Goal: Find specific page/section: Find specific page/section

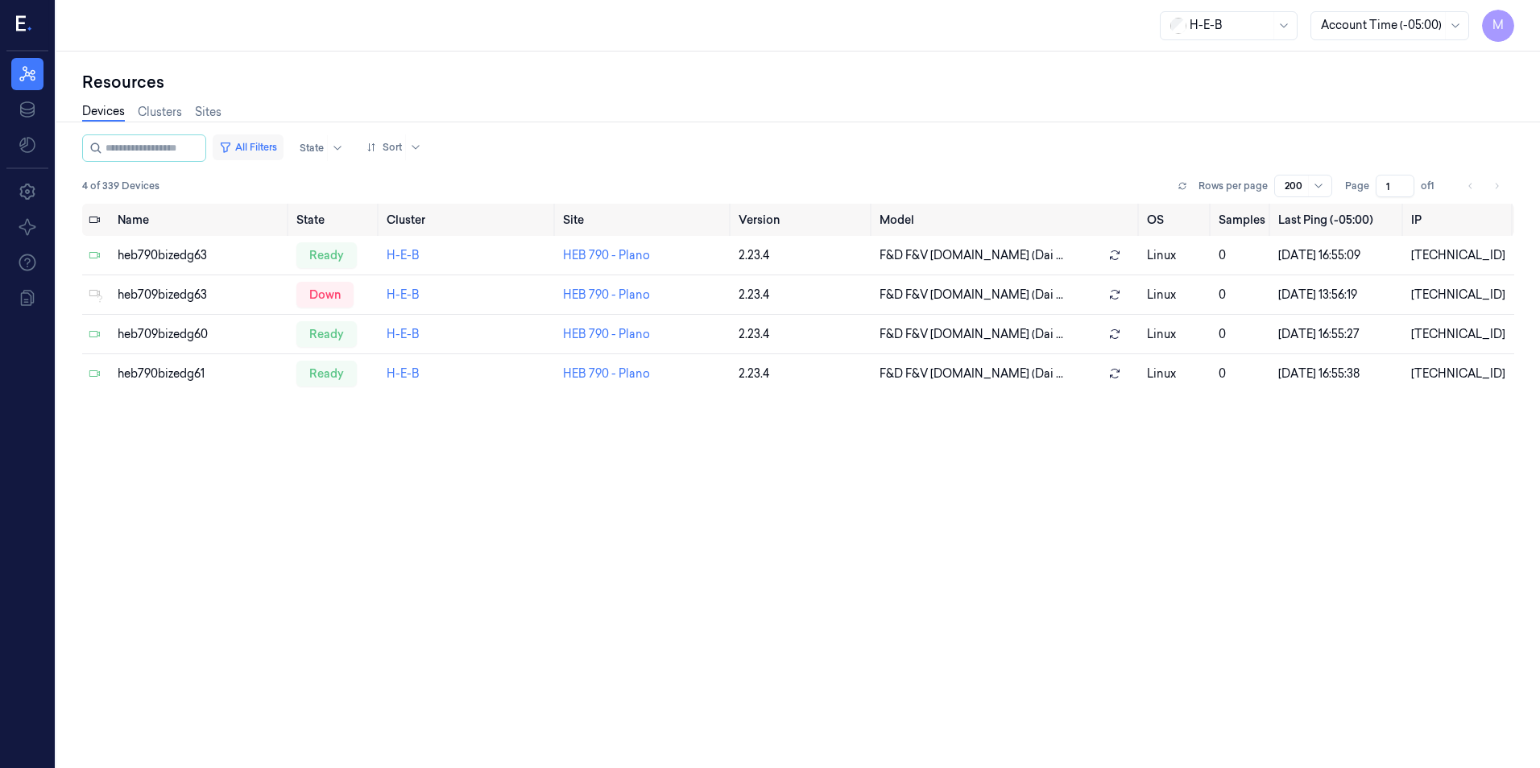
click at [263, 147] on button "All Filters" at bounding box center [248, 148] width 71 height 26
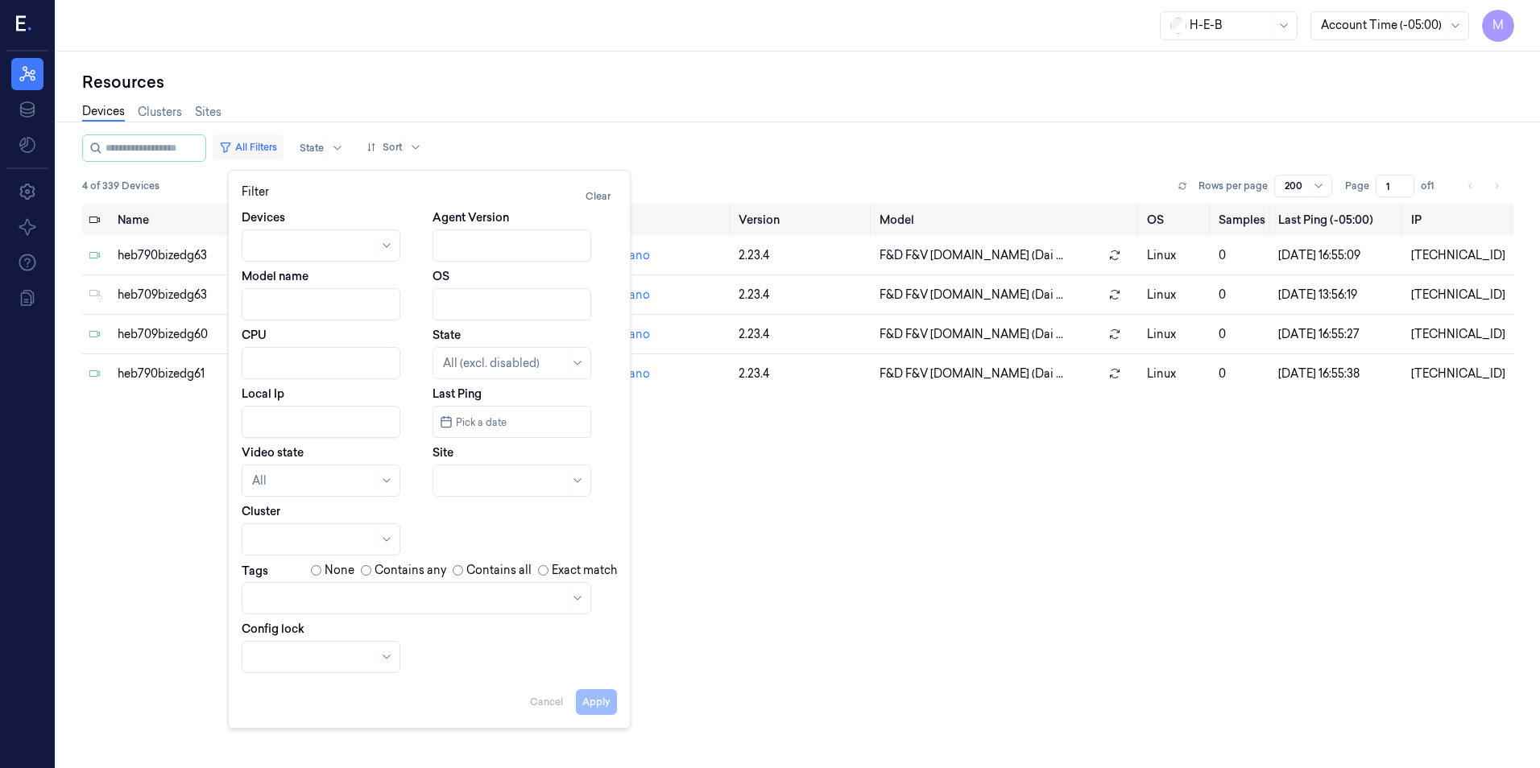
type input "10.79.2"
click at [414, 425] on icon at bounding box center [417, 423] width 6 height 6
click at [476, 483] on div at bounding box center [493, 481] width 101 height 17
type input "599"
click at [503, 520] on div "HEB 599 - H51 Bissonnet" at bounding box center [508, 517] width 131 height 17
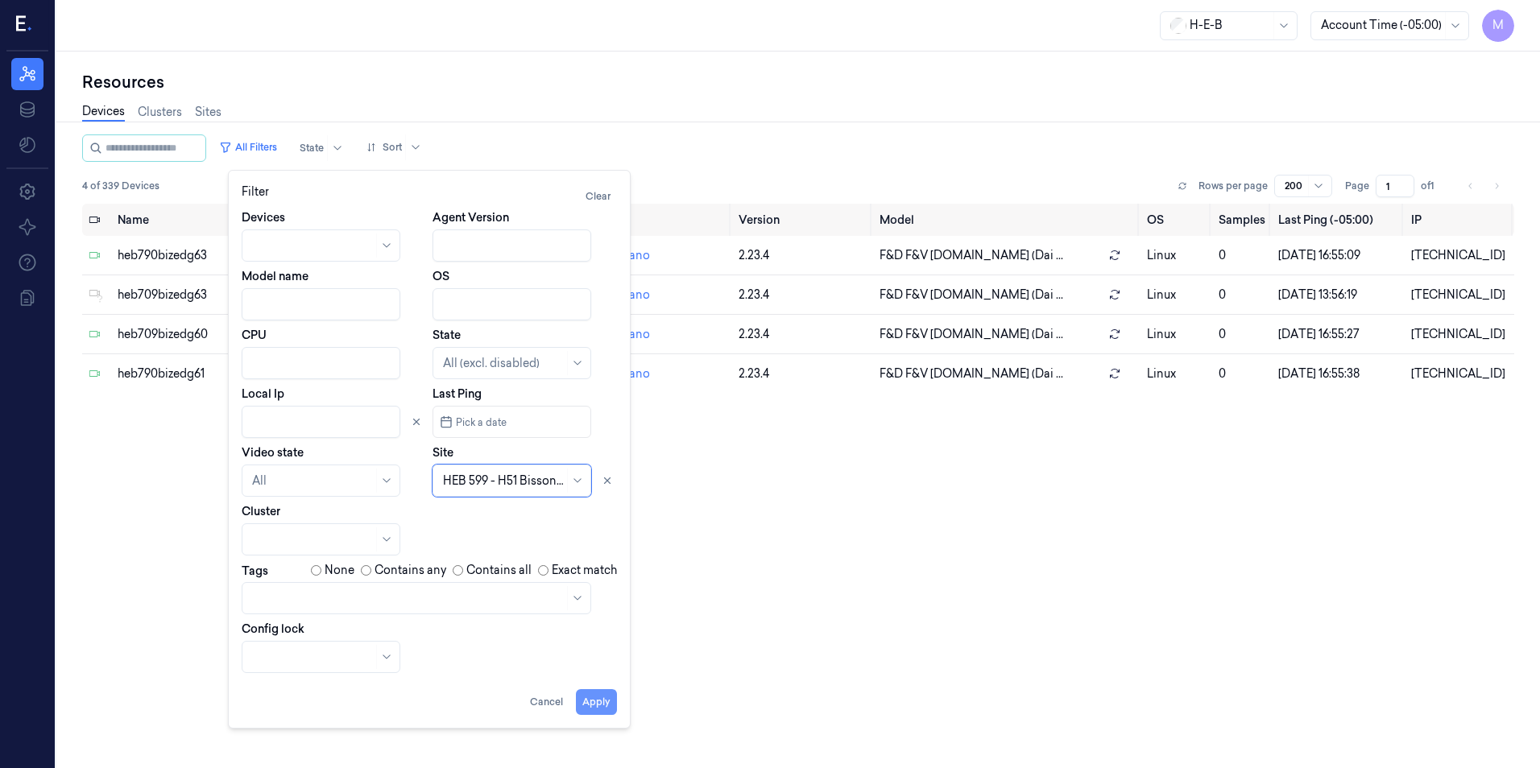
click at [602, 708] on button "Apply" at bounding box center [596, 703] width 41 height 26
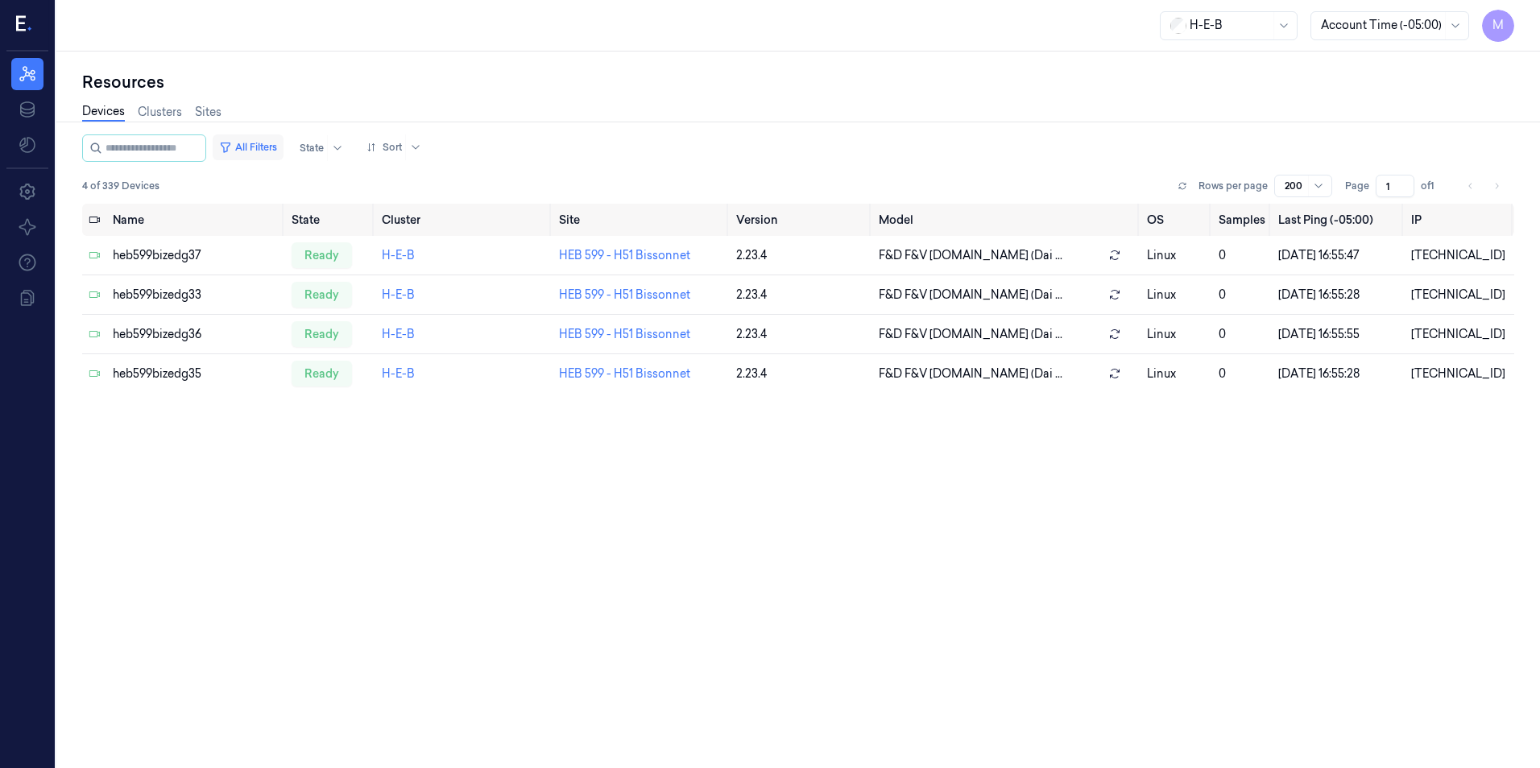
click at [265, 144] on button "All Filters" at bounding box center [248, 148] width 71 height 26
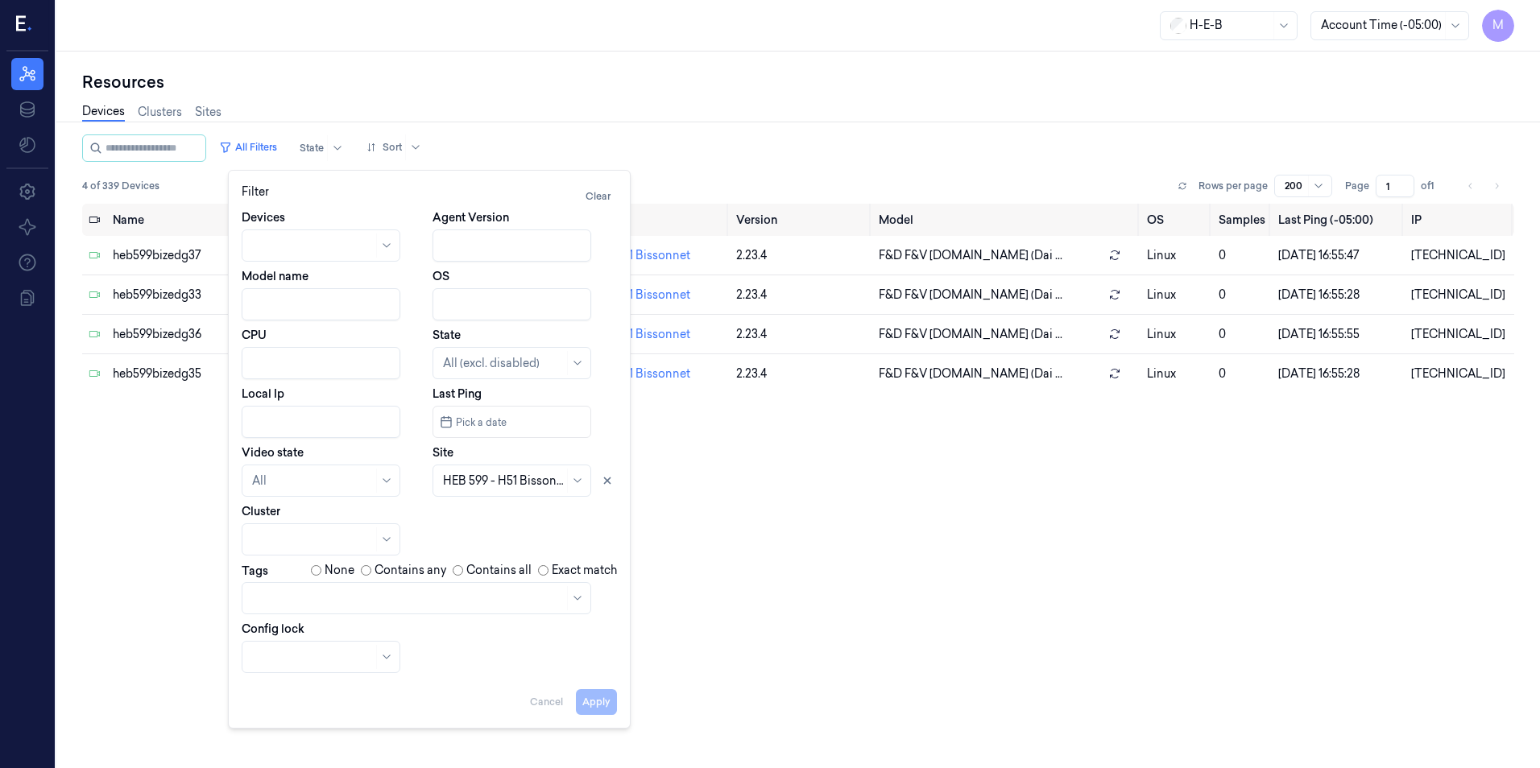
click at [271, 420] on input "Local Ip" at bounding box center [321, 422] width 159 height 32
click at [610, 481] on icon at bounding box center [607, 480] width 11 height 11
click at [596, 706] on button "Apply" at bounding box center [596, 703] width 41 height 26
type input "10.59.92"
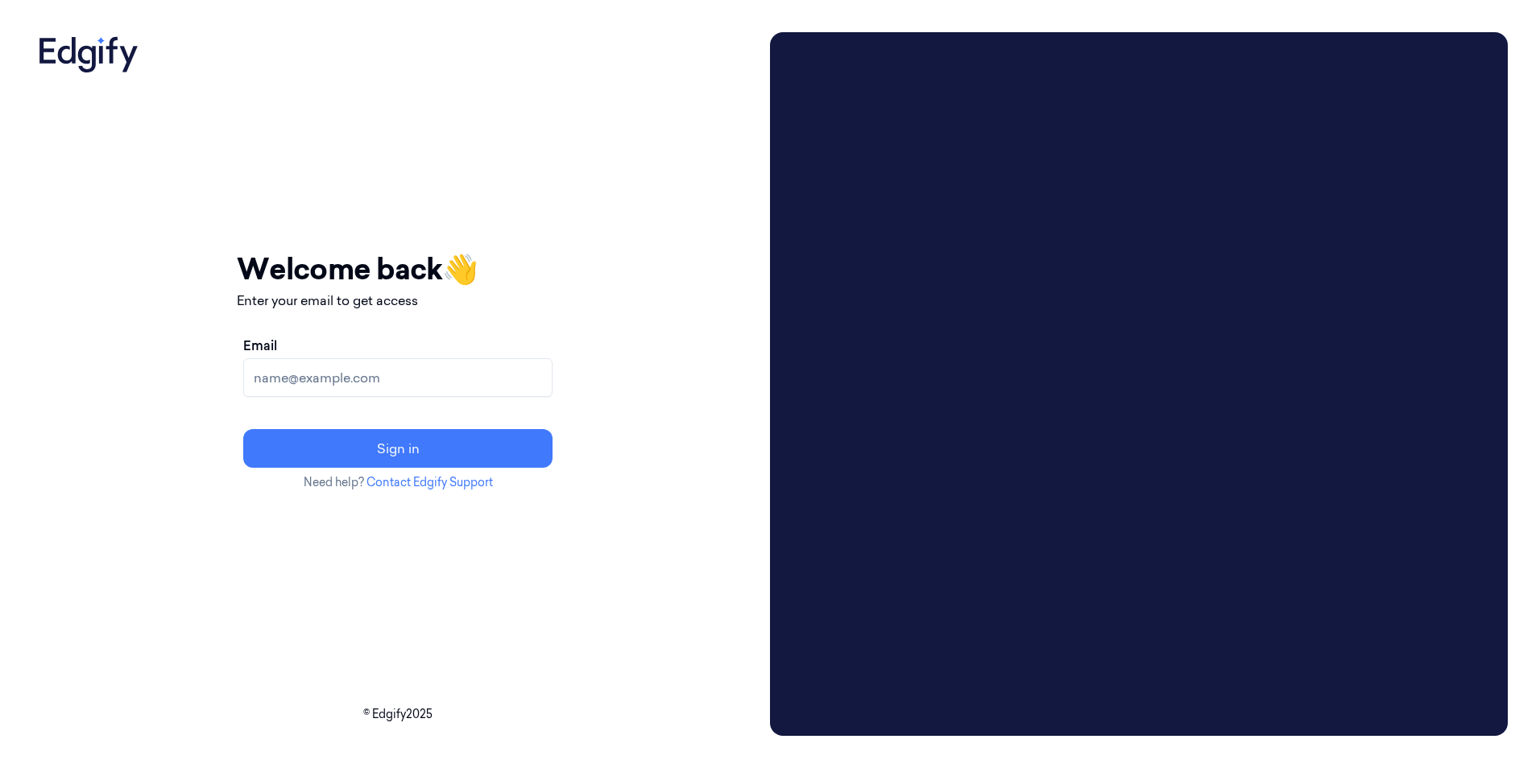
click at [383, 386] on input "Email" at bounding box center [397, 377] width 309 height 39
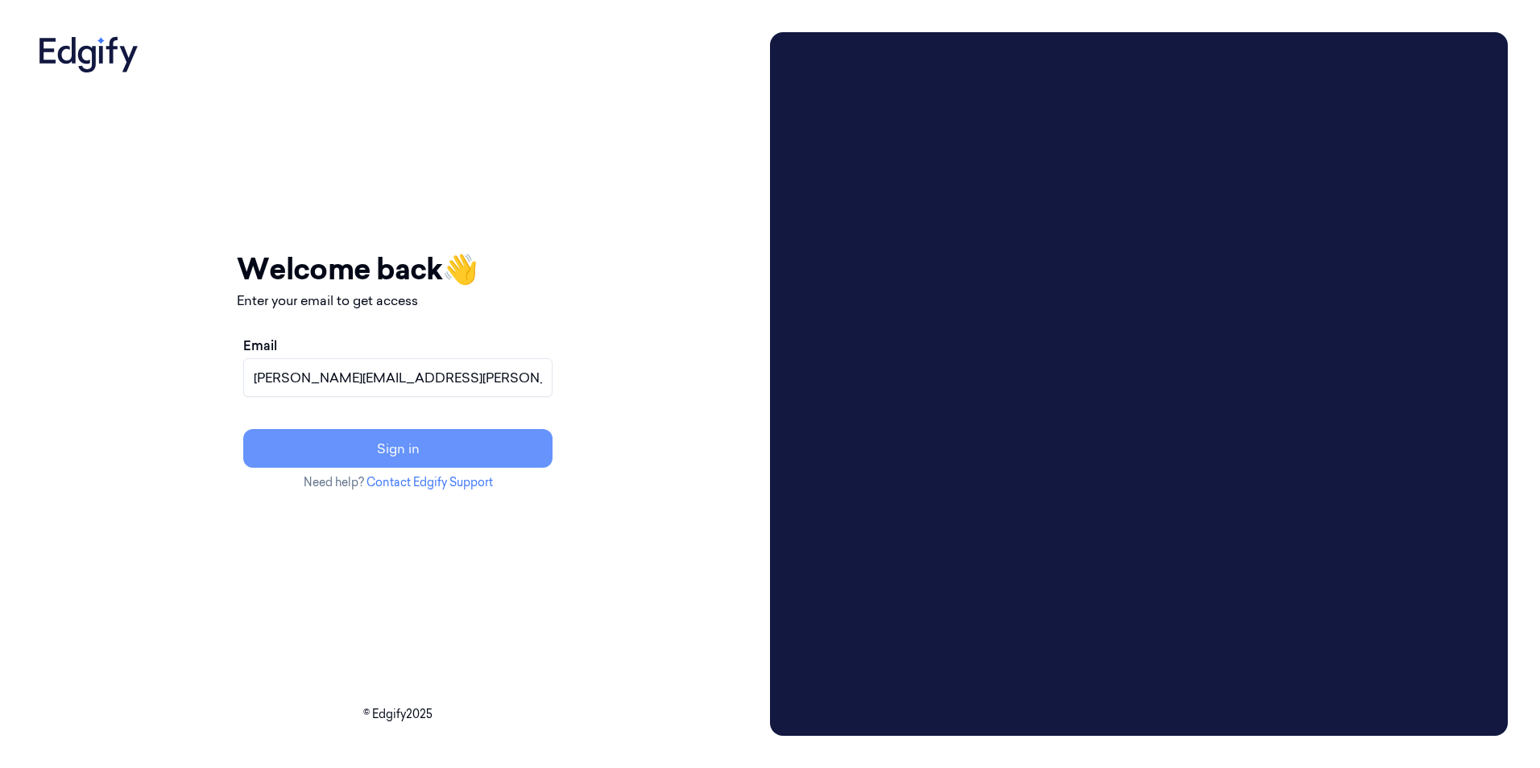
type input "[PERSON_NAME][EMAIL_ADDRESS][PERSON_NAME][DOMAIN_NAME]"
click at [384, 441] on button "Sign in" at bounding box center [397, 448] width 309 height 39
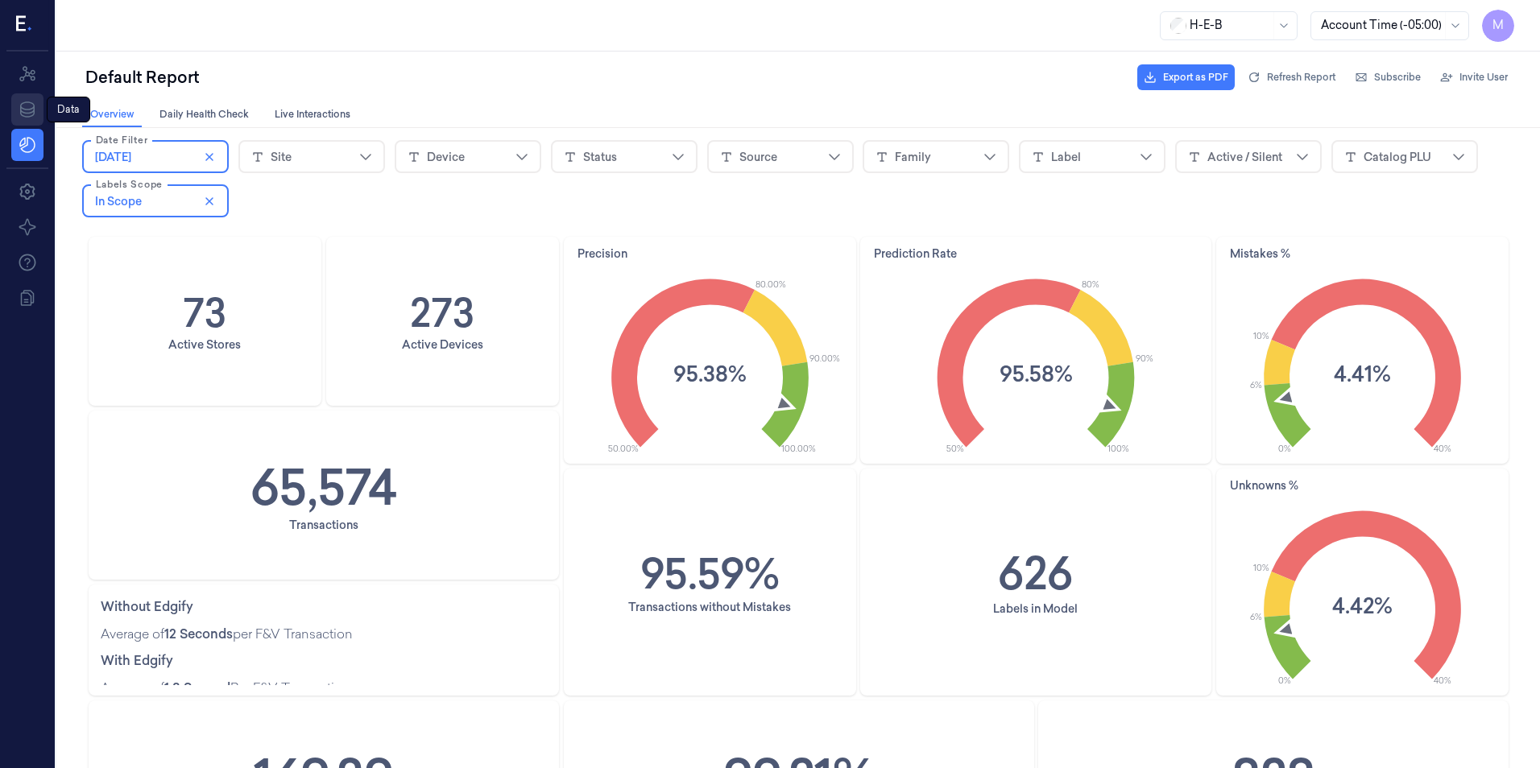
click at [32, 116] on icon at bounding box center [27, 109] width 14 height 16
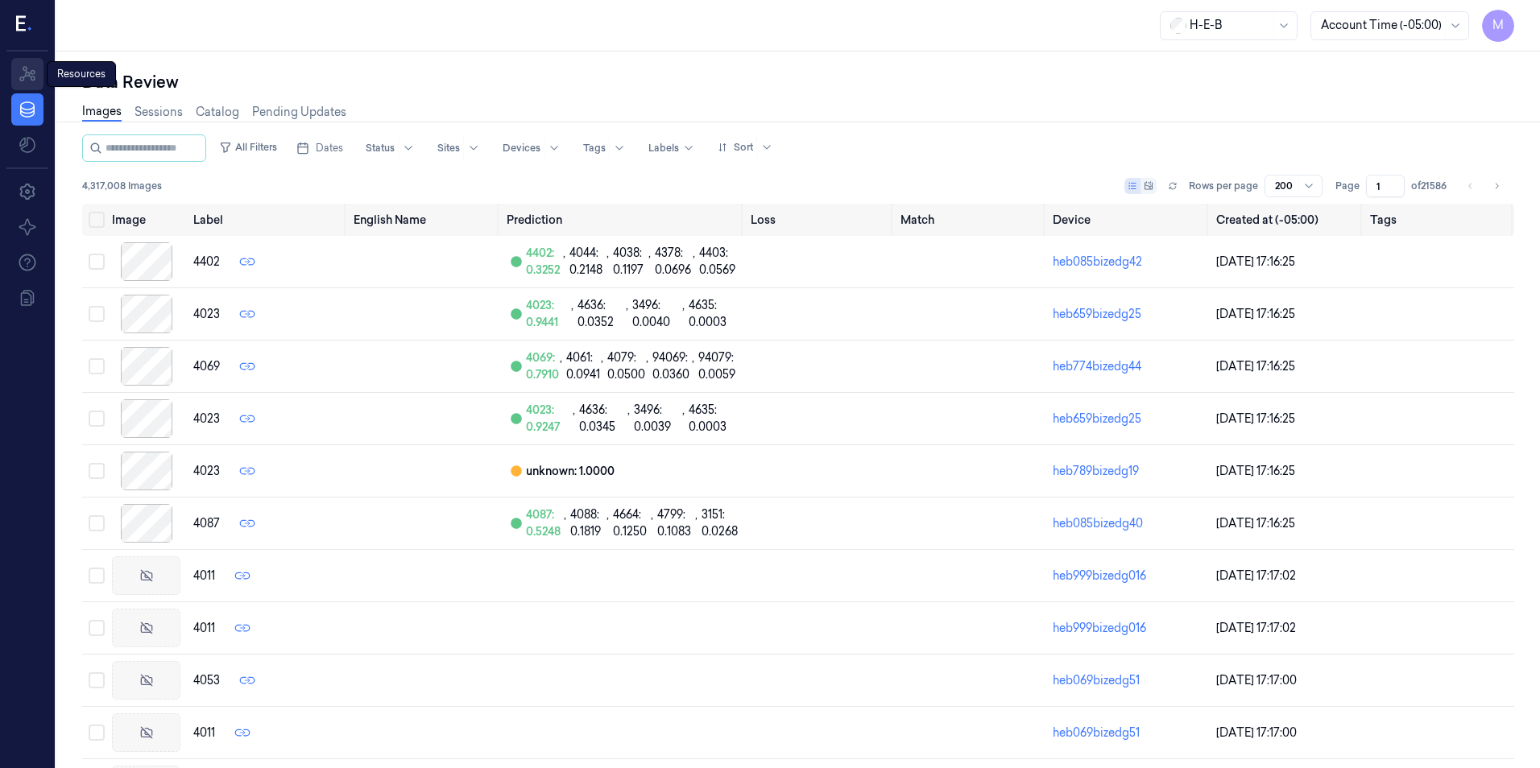
click at [24, 76] on icon at bounding box center [27, 73] width 19 height 19
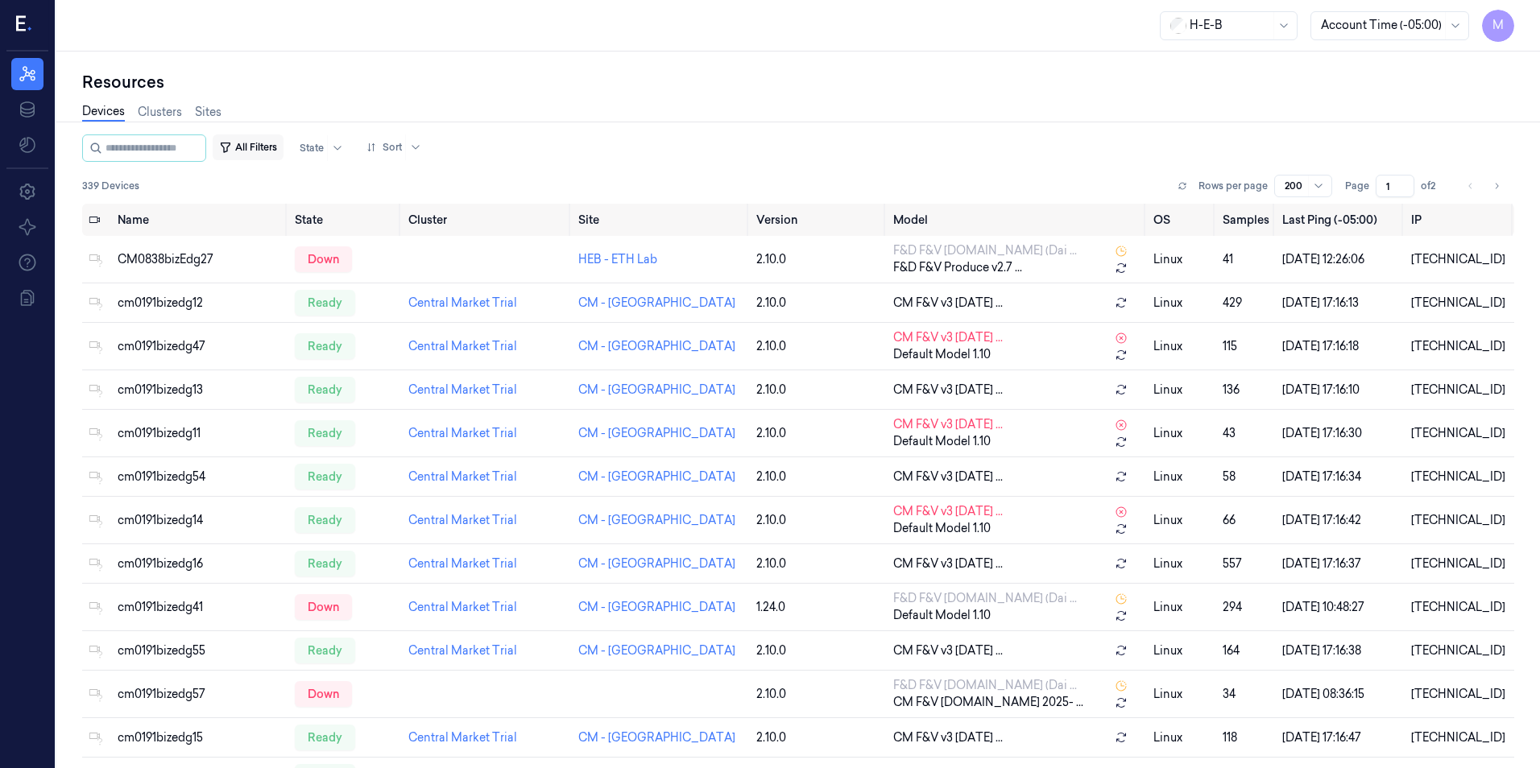
click at [275, 144] on button "All Filters" at bounding box center [248, 148] width 71 height 26
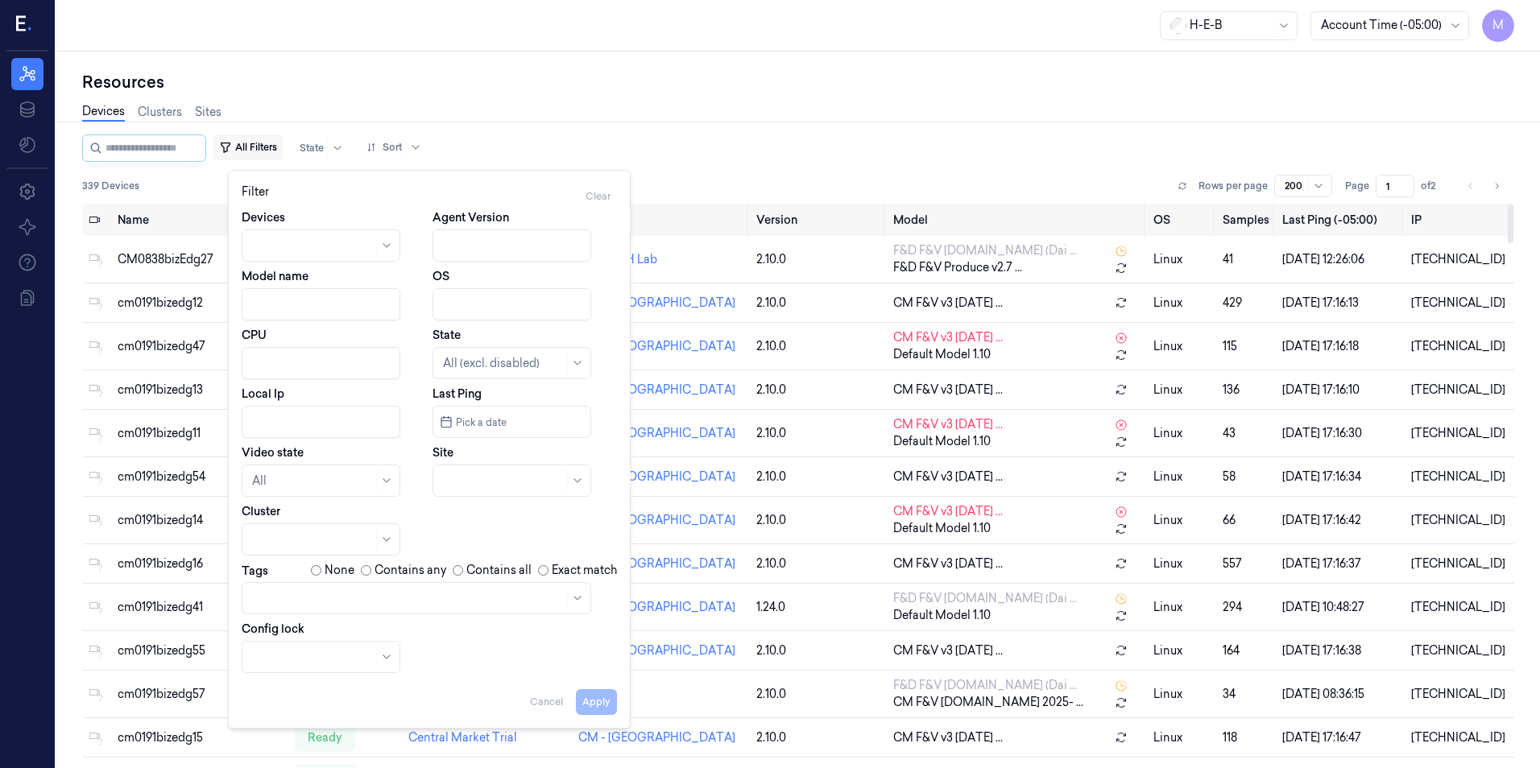
click at [272, 151] on button "All Filters" at bounding box center [248, 148] width 71 height 26
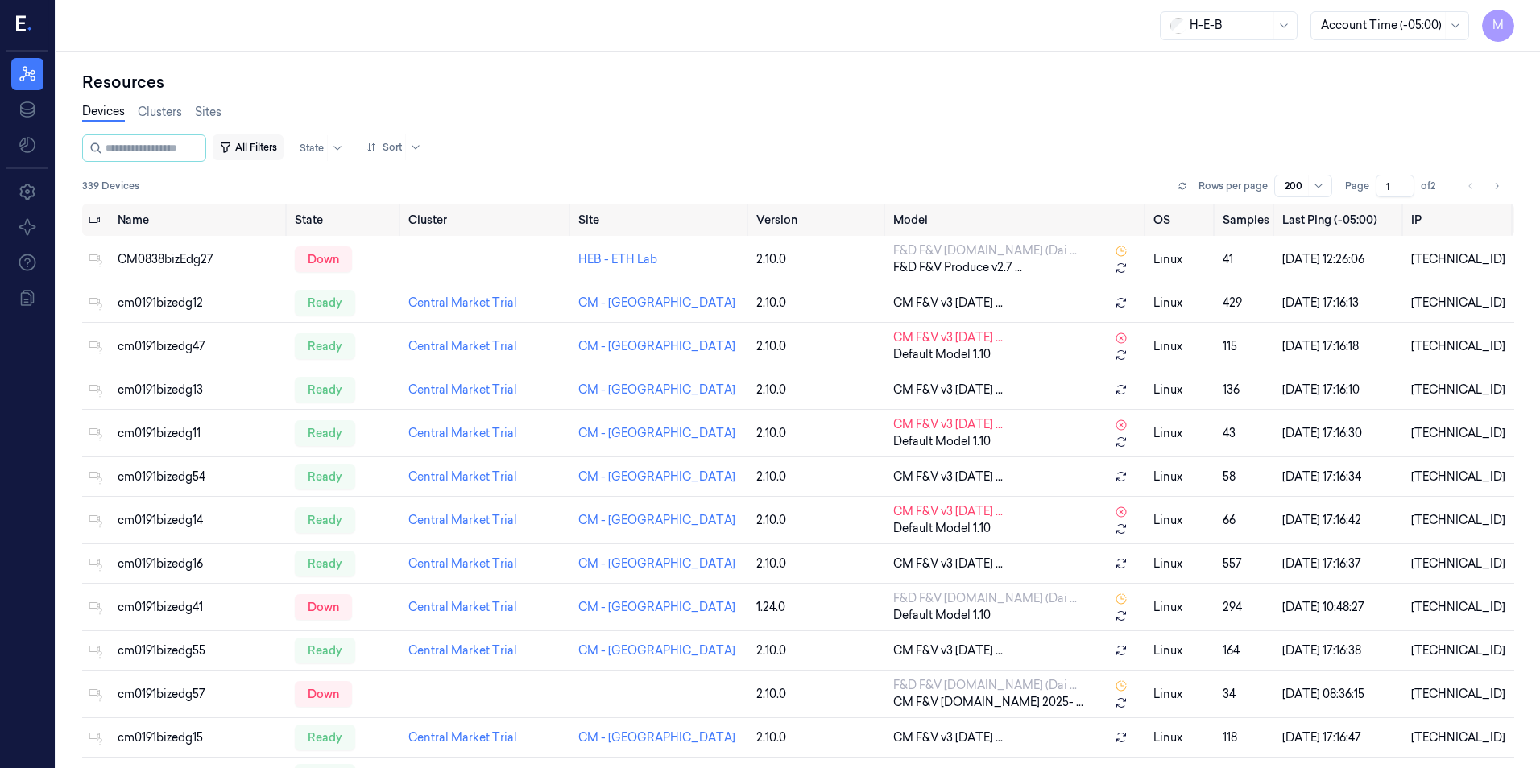
click at [284, 151] on button "All Filters" at bounding box center [248, 148] width 71 height 26
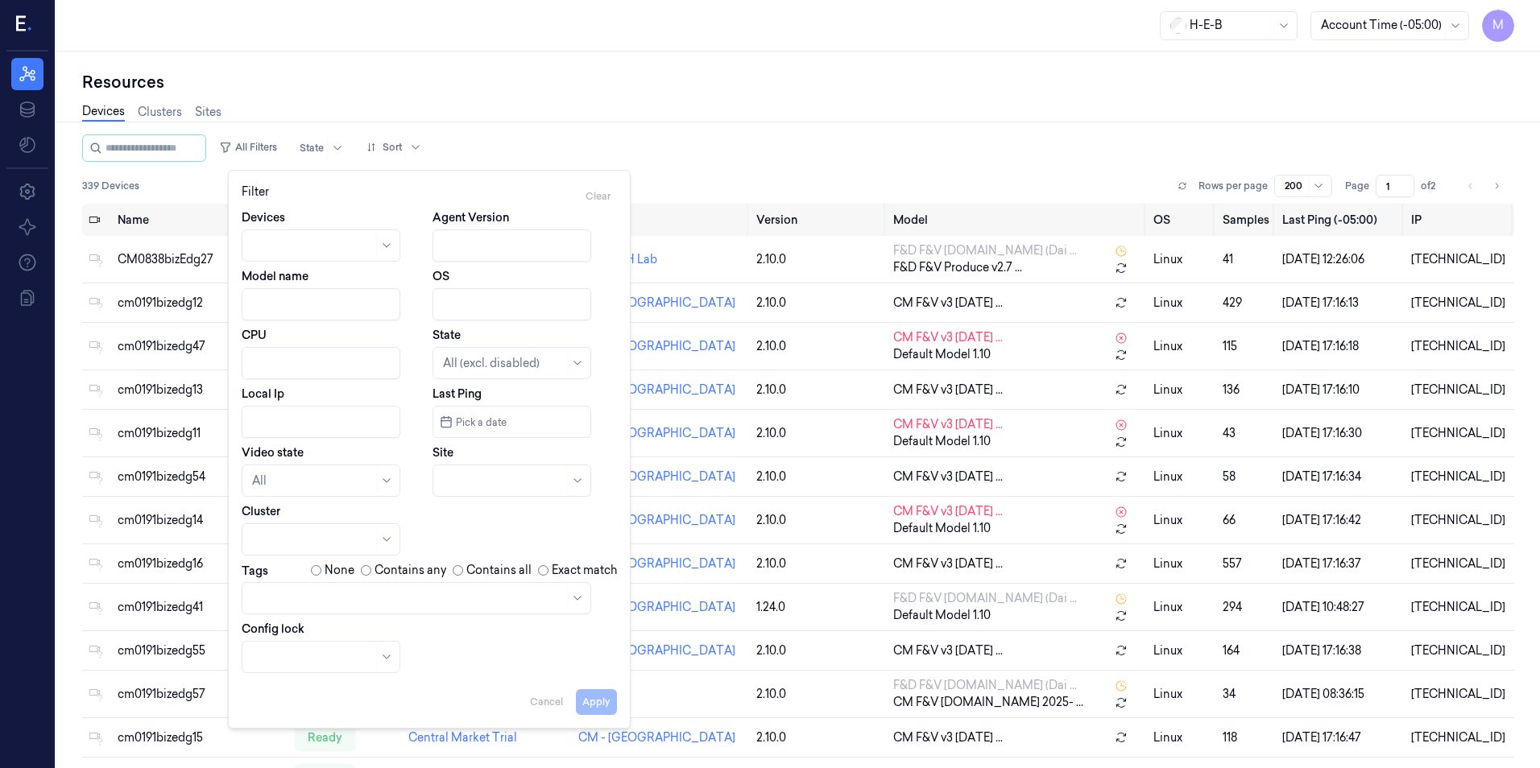
click at [463, 490] on div at bounding box center [503, 481] width 121 height 23
type input "446"
click at [507, 524] on div "HEB 446 - BR05 Paredes Line" at bounding box center [513, 526] width 140 height 34
click at [602, 704] on button "Apply" at bounding box center [596, 703] width 41 height 26
